Goal: Task Accomplishment & Management: Manage account settings

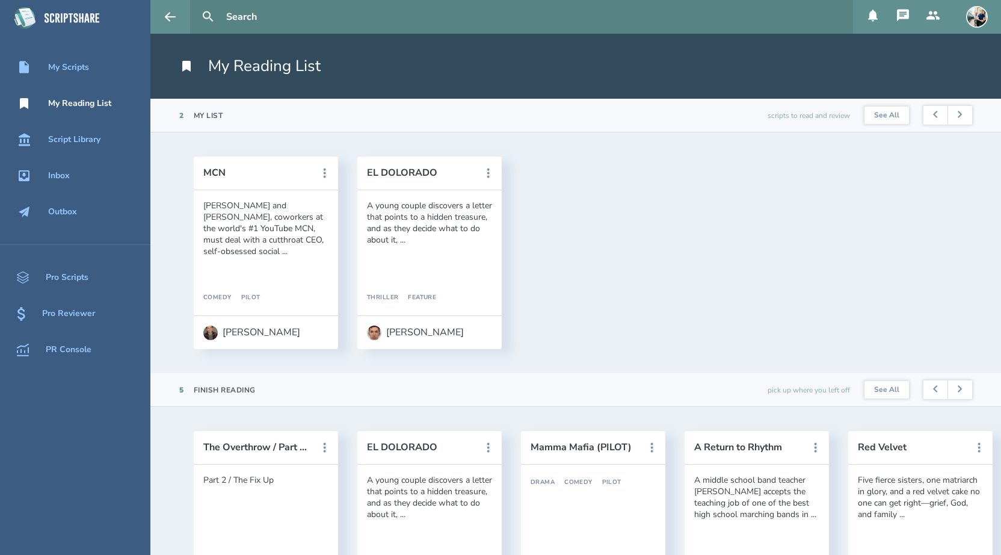
click at [977, 22] on img at bounding box center [977, 17] width 22 height 22
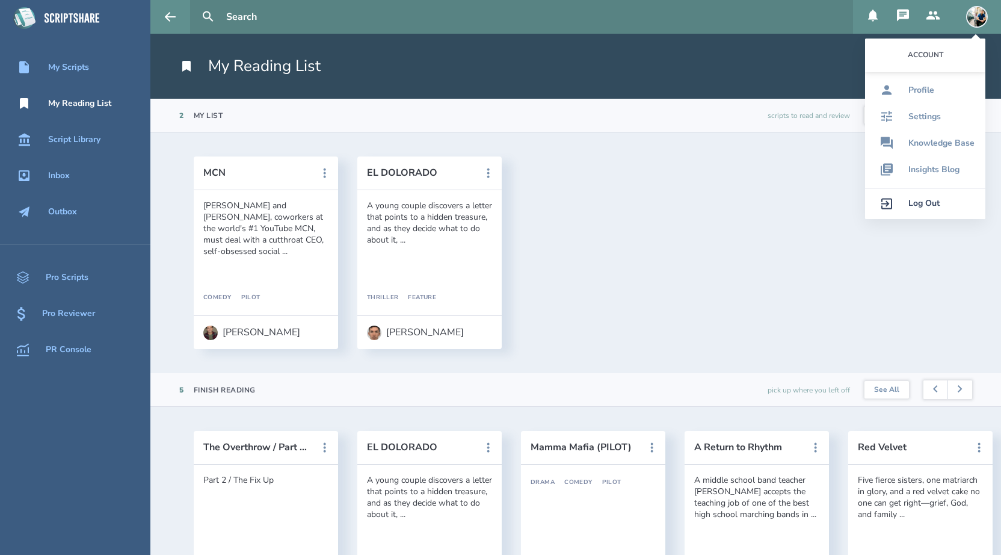
click at [917, 208] on div "Log Out" at bounding box center [924, 204] width 31 height 10
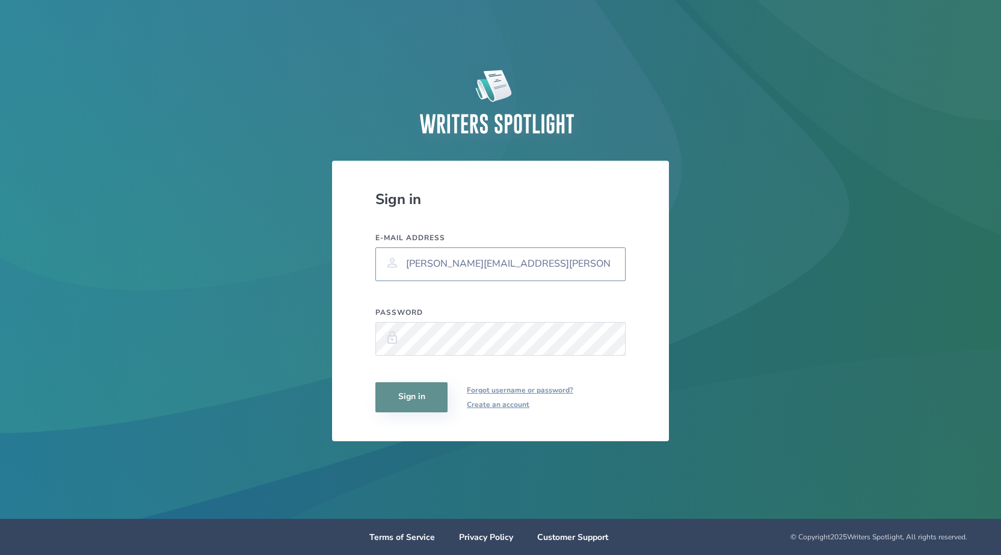
click at [590, 265] on input "[PERSON_NAME][EMAIL_ADDRESS][PERSON_NAME][PERSON_NAME][DOMAIN_NAME]" at bounding box center [501, 264] width 250 height 34
type input "[EMAIL_ADDRESS][DOMAIN_NAME]"
click at [407, 392] on button "Sign in" at bounding box center [412, 397] width 72 height 30
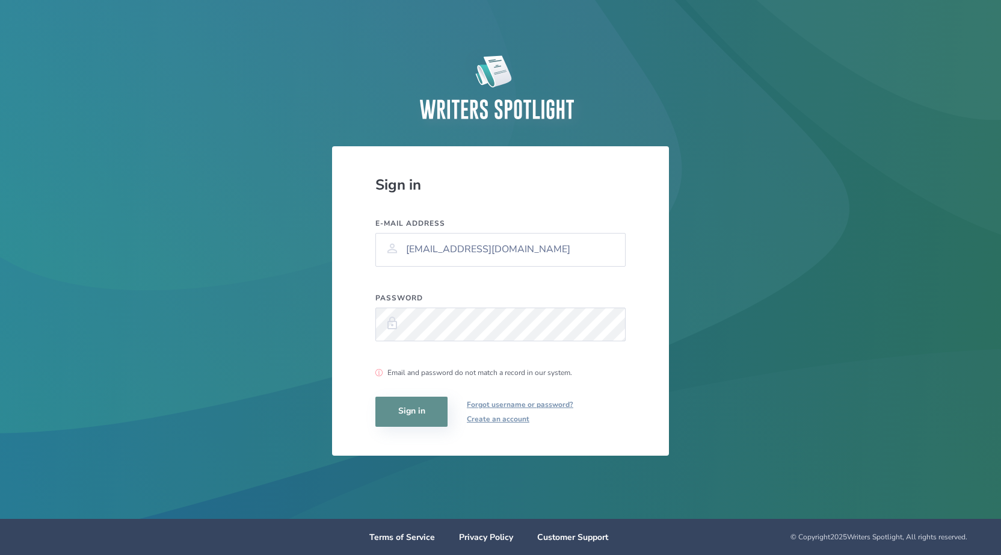
click at [640, 395] on div "Sign in E-mail address [EMAIL_ADDRESS][DOMAIN_NAME] Password Email and password…" at bounding box center [500, 300] width 337 height 309
click at [636, 365] on div "Sign in E-mail address [EMAIL_ADDRESS][DOMAIN_NAME] Password Email and password…" at bounding box center [500, 300] width 337 height 309
